Goal: Check status: Check status

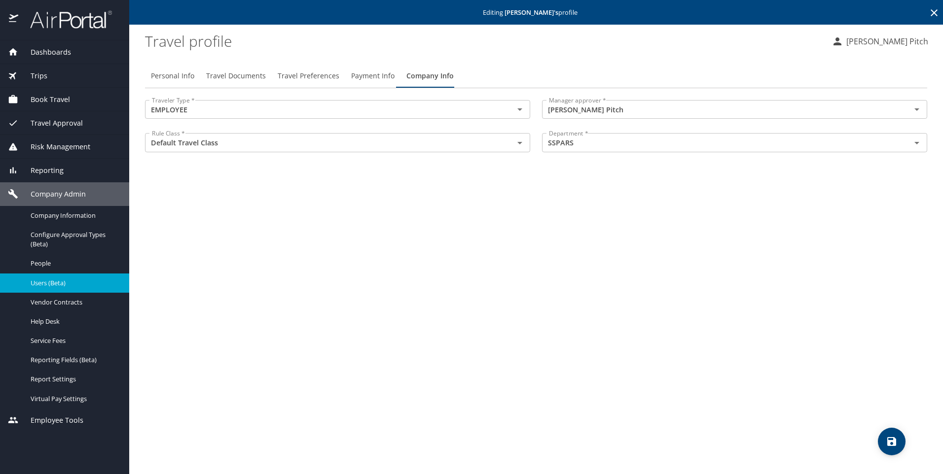
click at [52, 52] on span "Dashboards" at bounding box center [44, 52] width 53 height 11
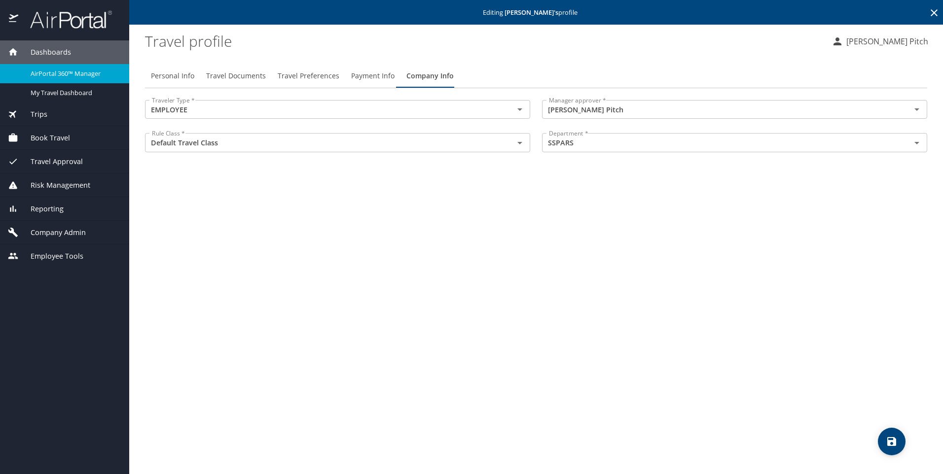
click at [71, 75] on span "AirPortal 360™ Manager" at bounding box center [74, 73] width 87 height 9
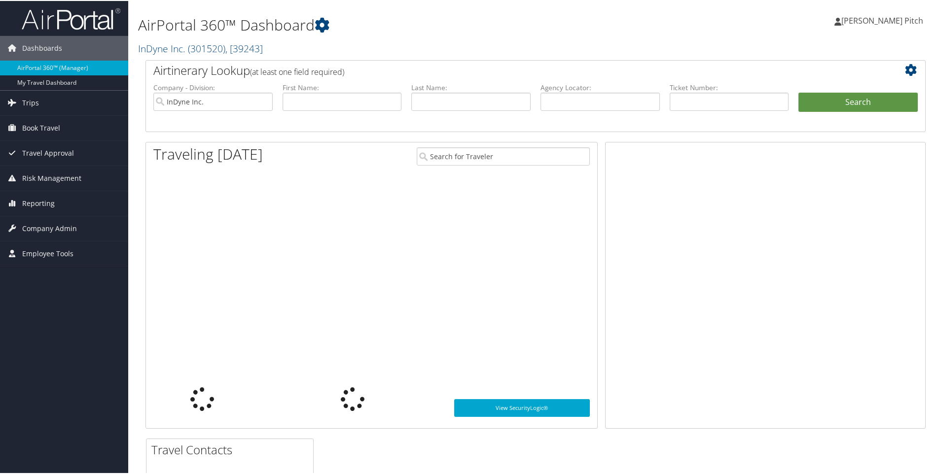
click at [351, 111] on li "First Name:" at bounding box center [342, 105] width 129 height 46
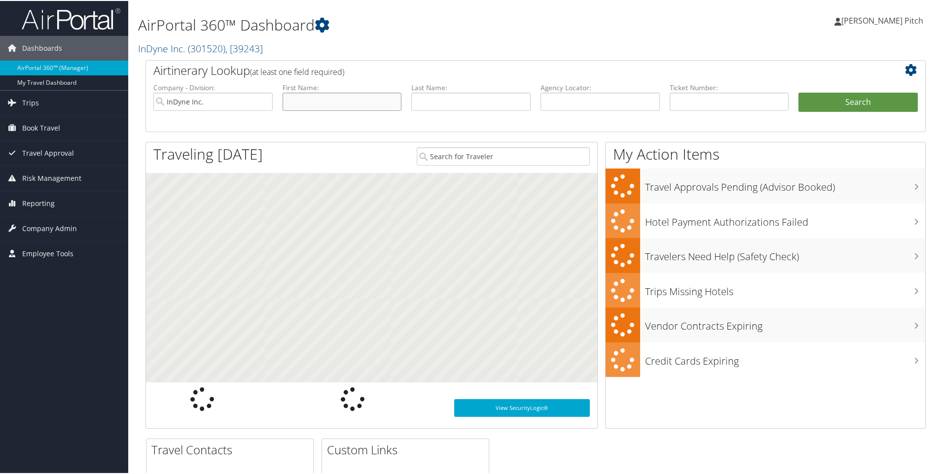
click at [352, 103] on input "text" at bounding box center [342, 101] width 119 height 18
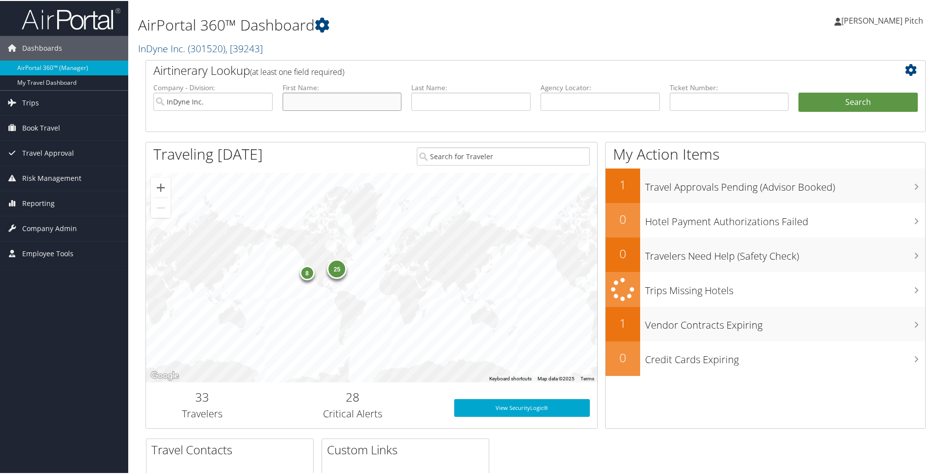
type input "j"
type input "[PERSON_NAME]"
click at [852, 107] on button "Search" at bounding box center [857, 102] width 119 height 20
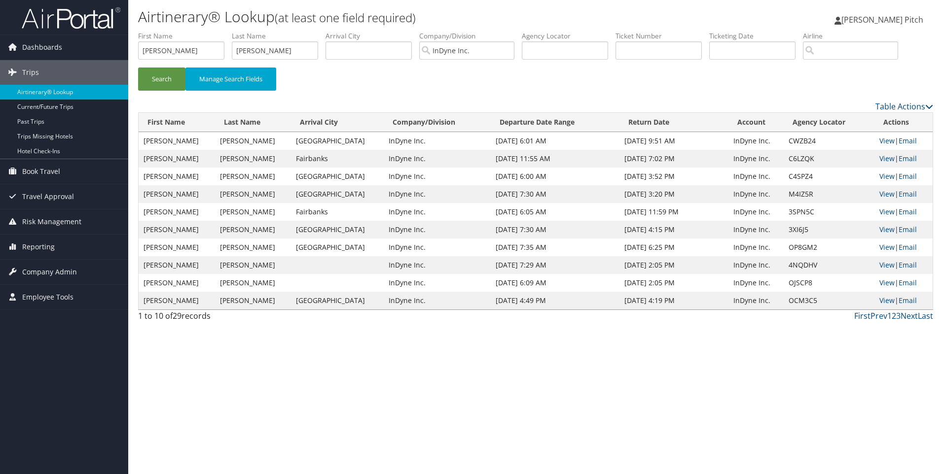
click at [514, 162] on td "May 12, 2025 11:55 AM" at bounding box center [555, 159] width 129 height 18
